Goal: Contribute content: Add original content to the website for others to see

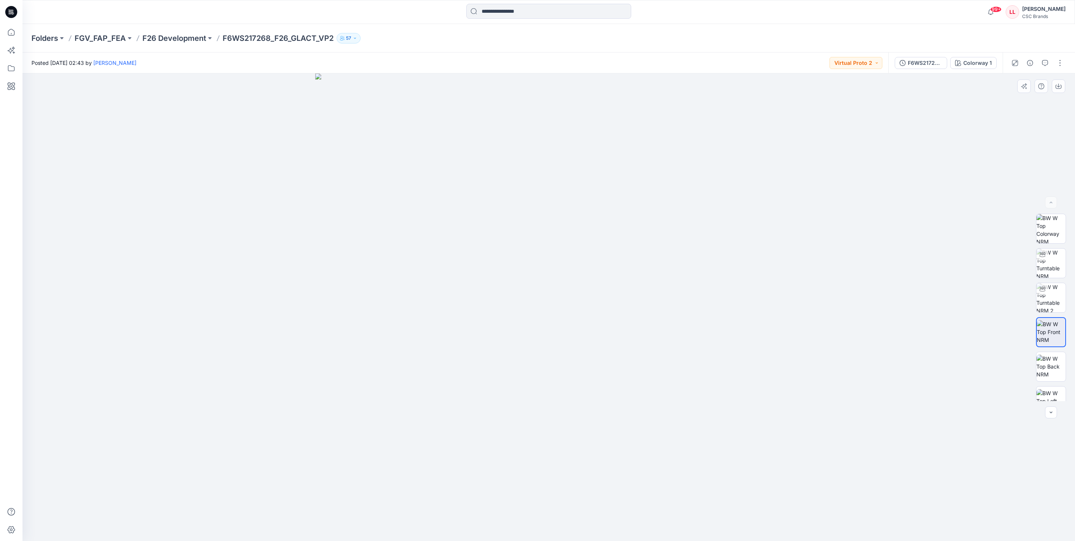
click at [800, 404] on div at bounding box center [548, 307] width 1053 height 468
click at [7, 34] on icon at bounding box center [11, 32] width 16 height 16
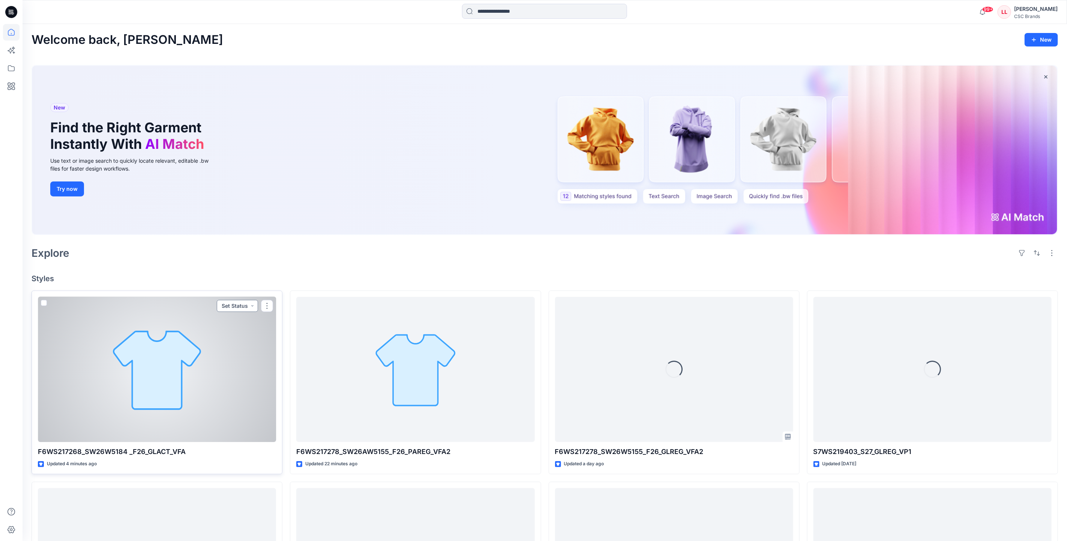
click at [251, 305] on button "Set Status" at bounding box center [237, 306] width 41 height 12
click at [229, 391] on p "F/A Virtual" at bounding box center [219, 390] width 26 height 10
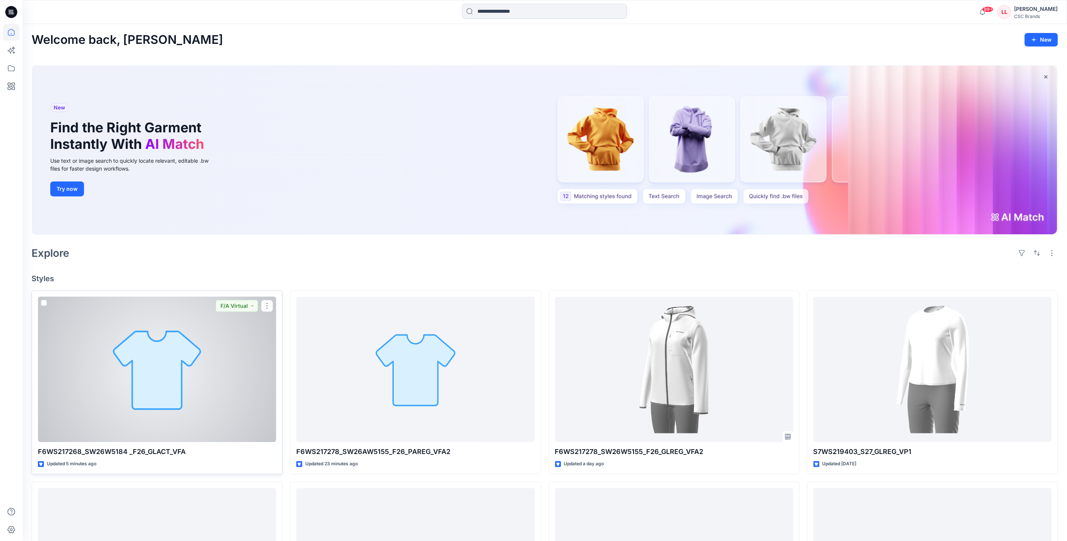
click at [251, 347] on div at bounding box center [157, 369] width 238 height 145
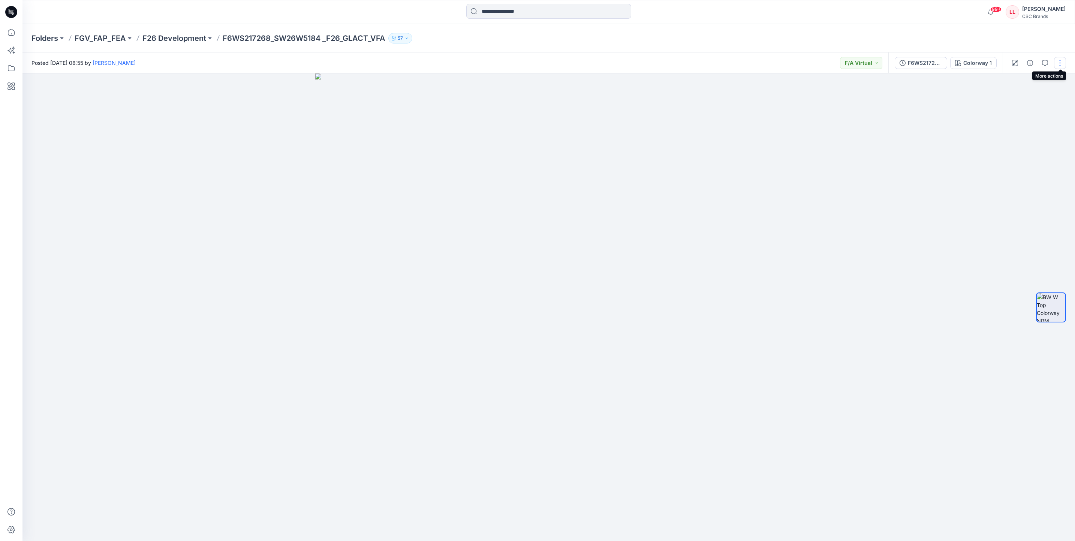
click at [1061, 65] on button "button" at bounding box center [1060, 63] width 12 height 12
click at [1009, 102] on p "Edit" at bounding box center [1012, 101] width 9 height 8
click at [1013, 102] on p "Edit" at bounding box center [1012, 101] width 9 height 8
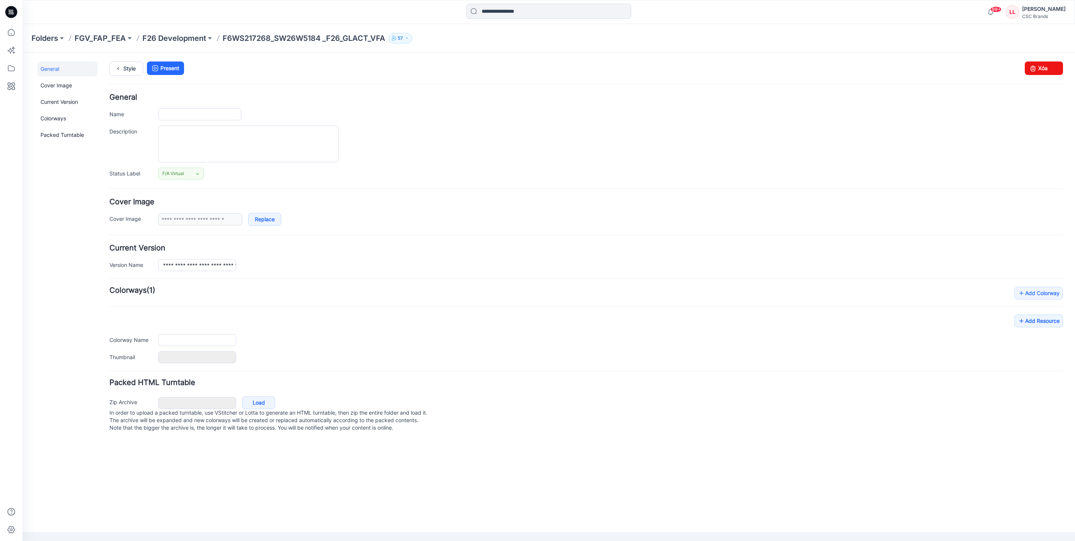
type input "**********"
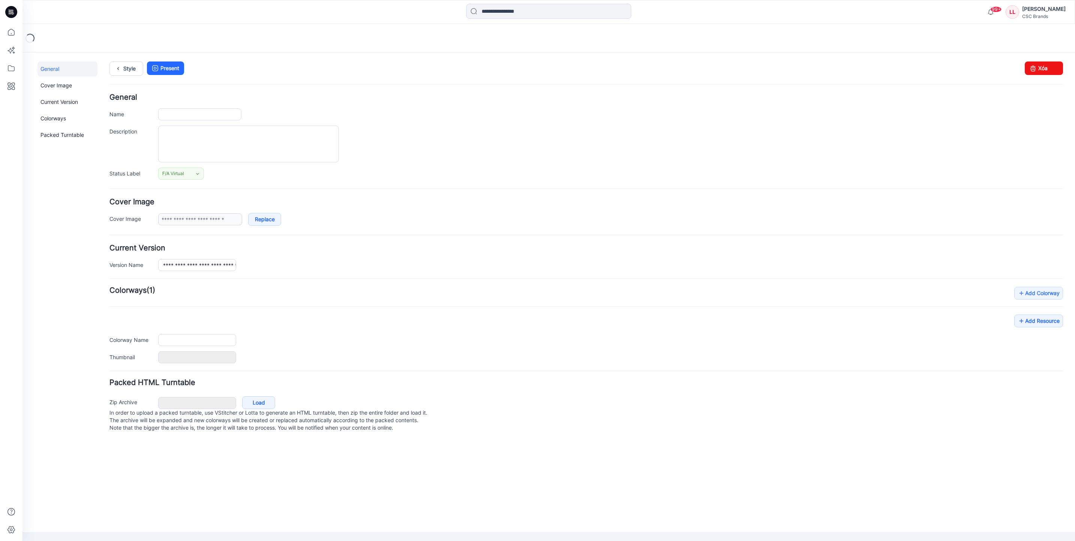
type input "**********"
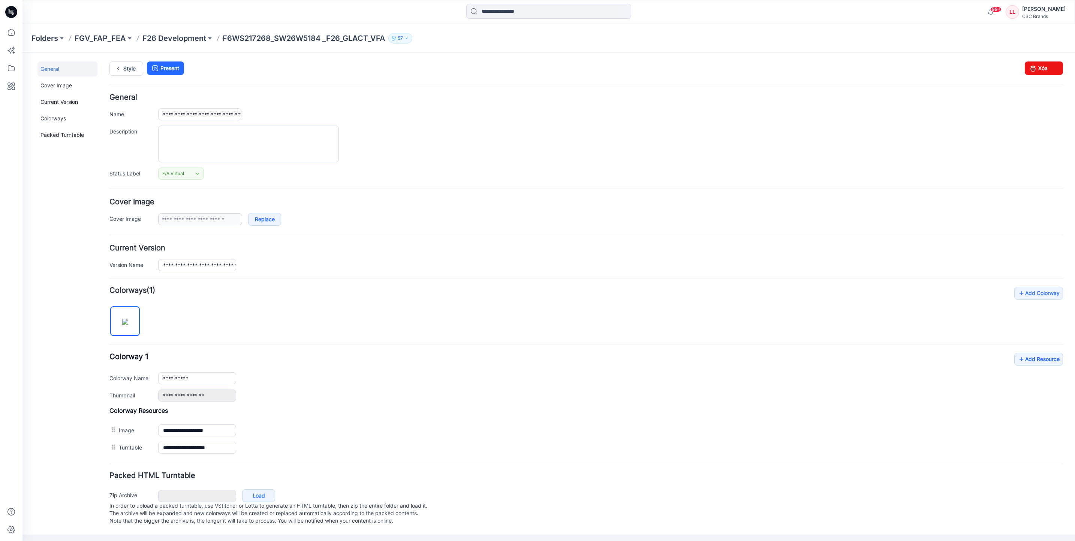
scroll to position [6, 0]
click at [1022, 357] on link "Add Resource" at bounding box center [1038, 359] width 49 height 13
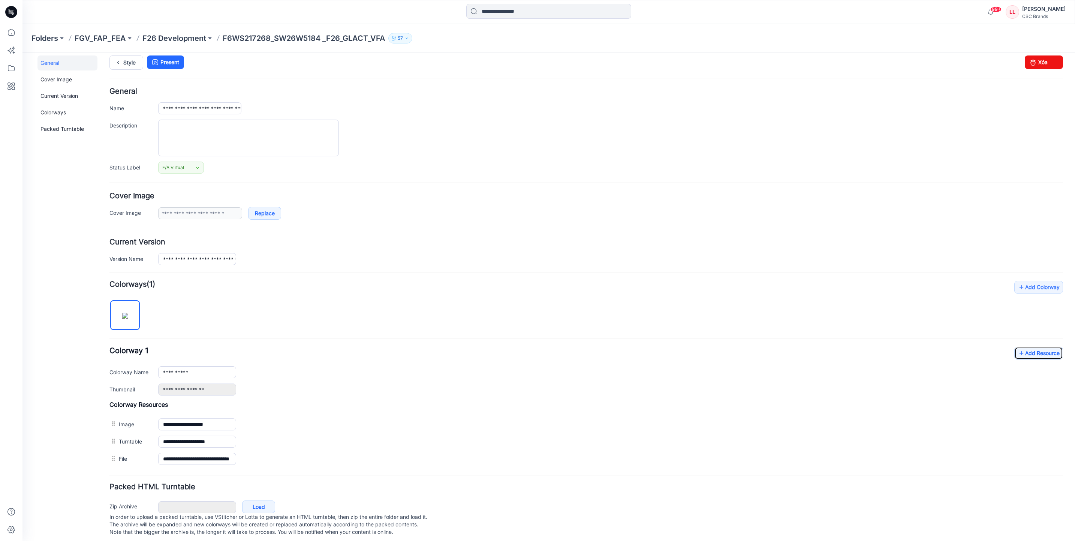
scroll to position [0, 0]
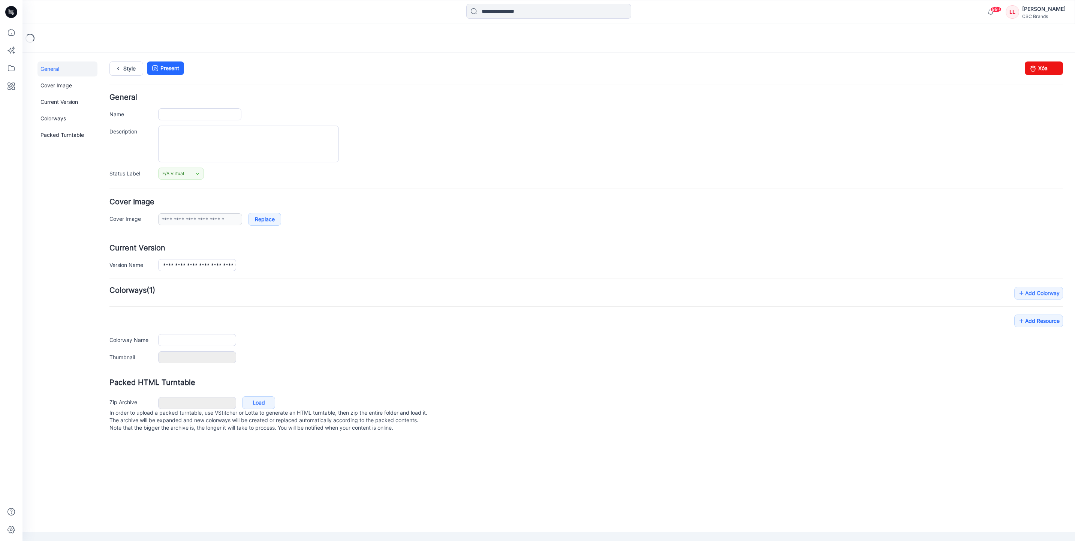
type input "**********"
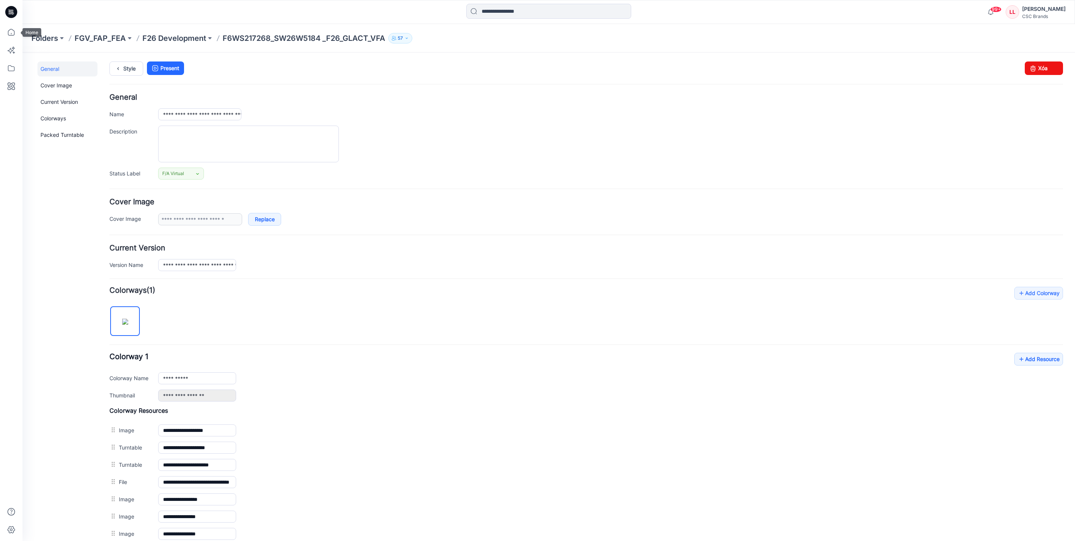
drag, startPoint x: 12, startPoint y: 32, endPoint x: 20, endPoint y: 52, distance: 21.7
click at [12, 32] on icon at bounding box center [11, 32] width 16 height 16
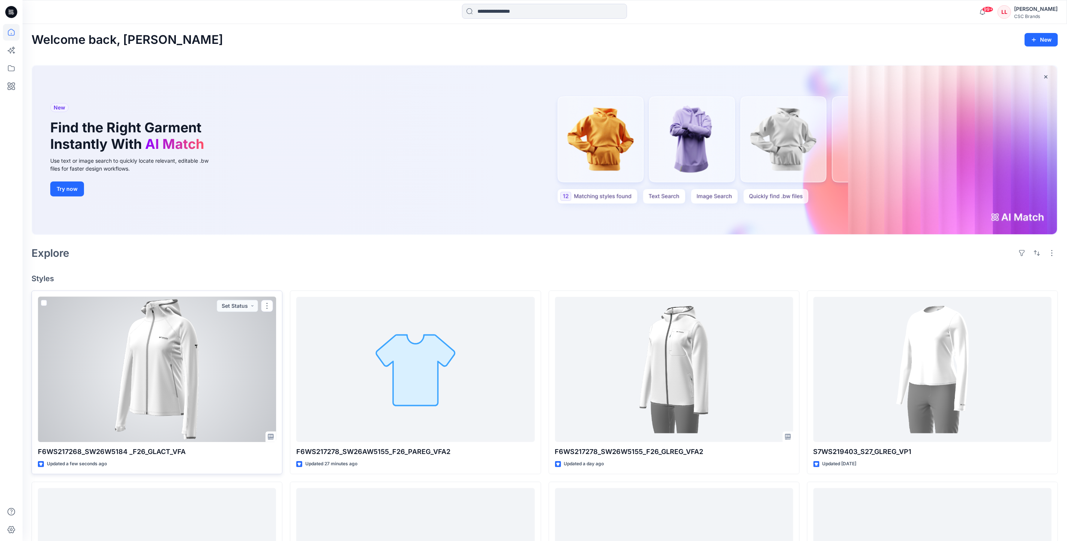
click at [167, 369] on div at bounding box center [157, 369] width 238 height 145
